Goal: Information Seeking & Learning: Learn about a topic

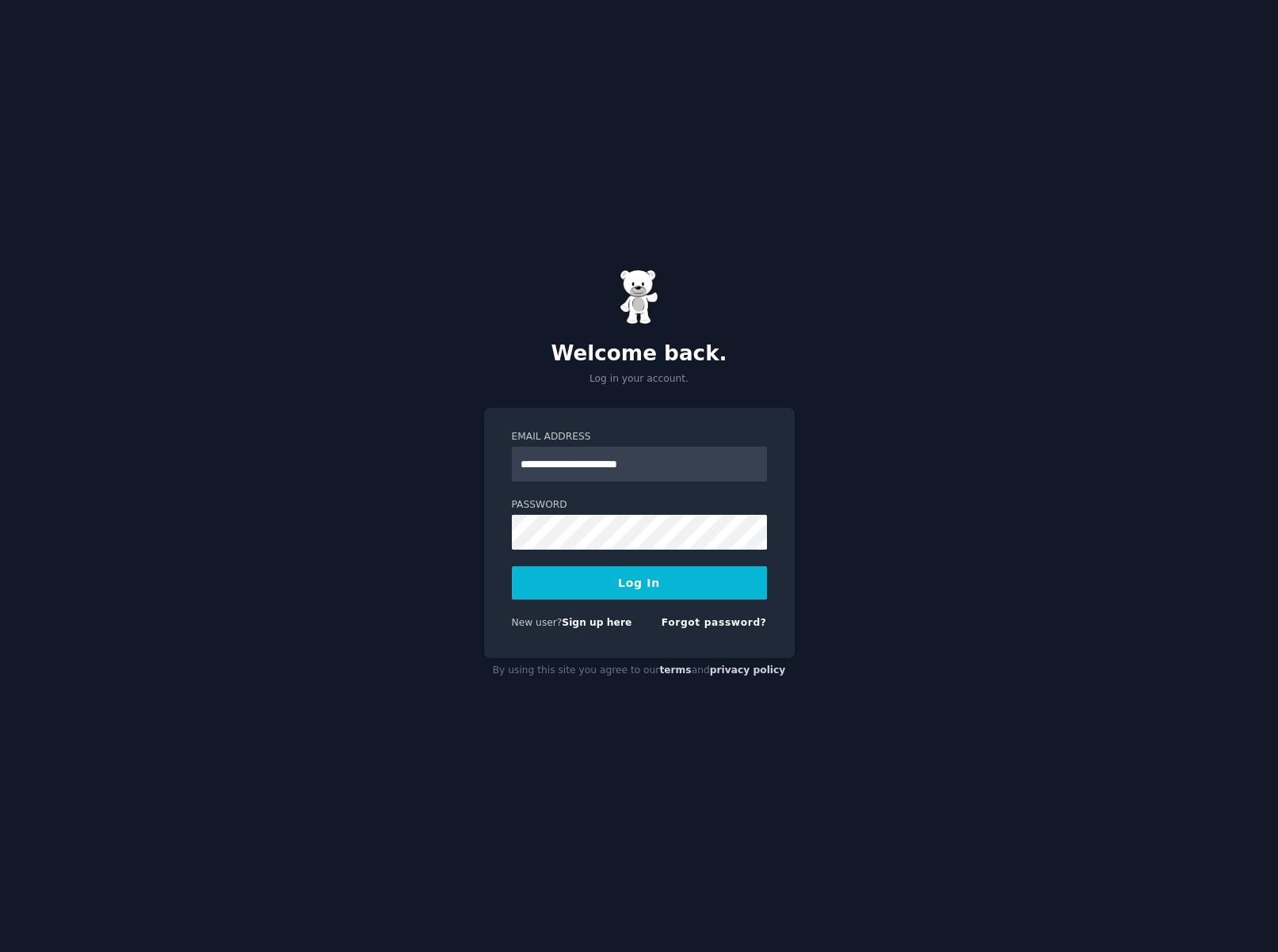
type input "**********"
click at [512, 566] on button "Log In" at bounding box center [640, 583] width 255 height 33
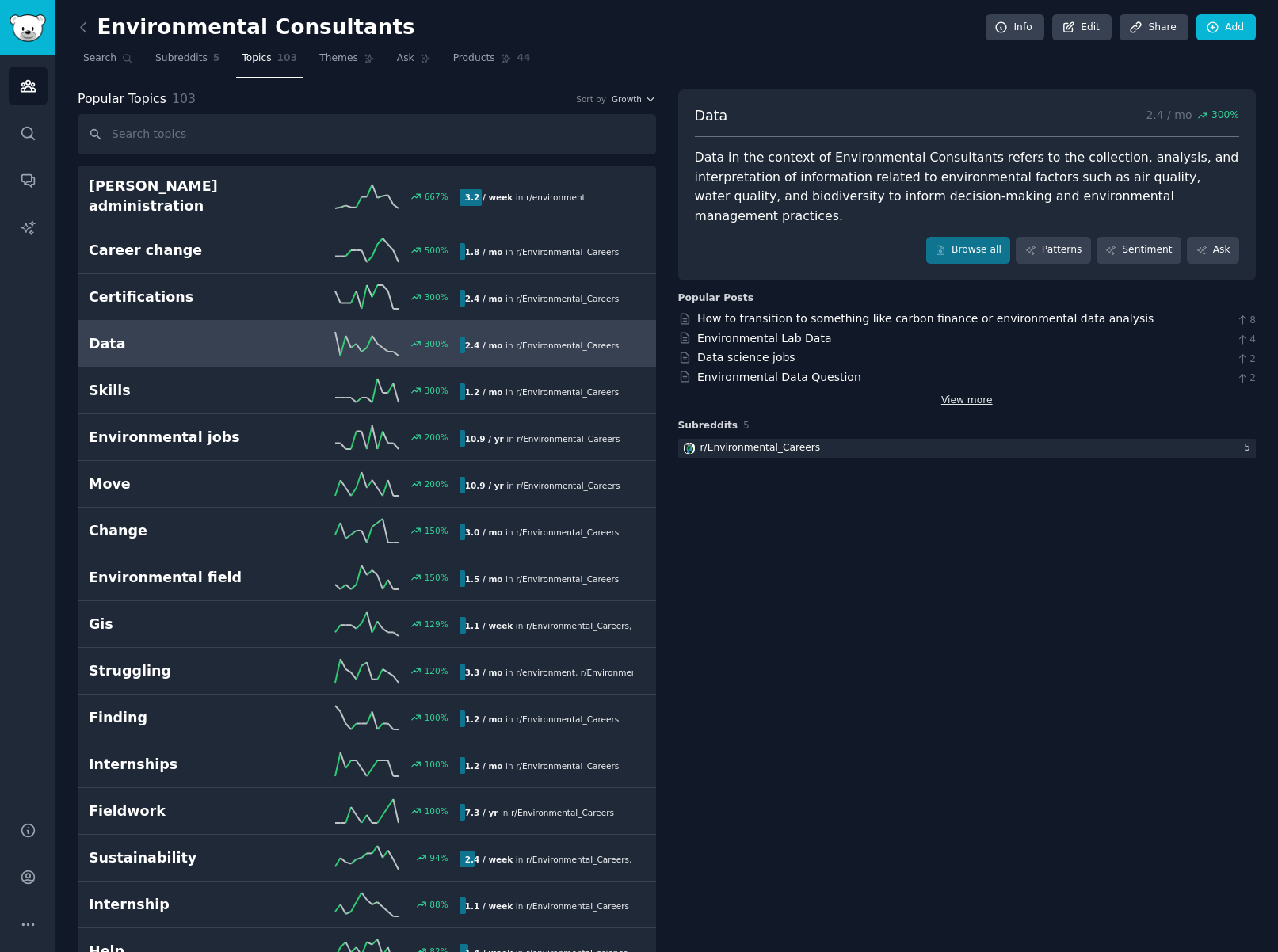
click at [951, 394] on link "View more" at bounding box center [968, 401] width 51 height 14
